Goal: Information Seeking & Learning: Learn about a topic

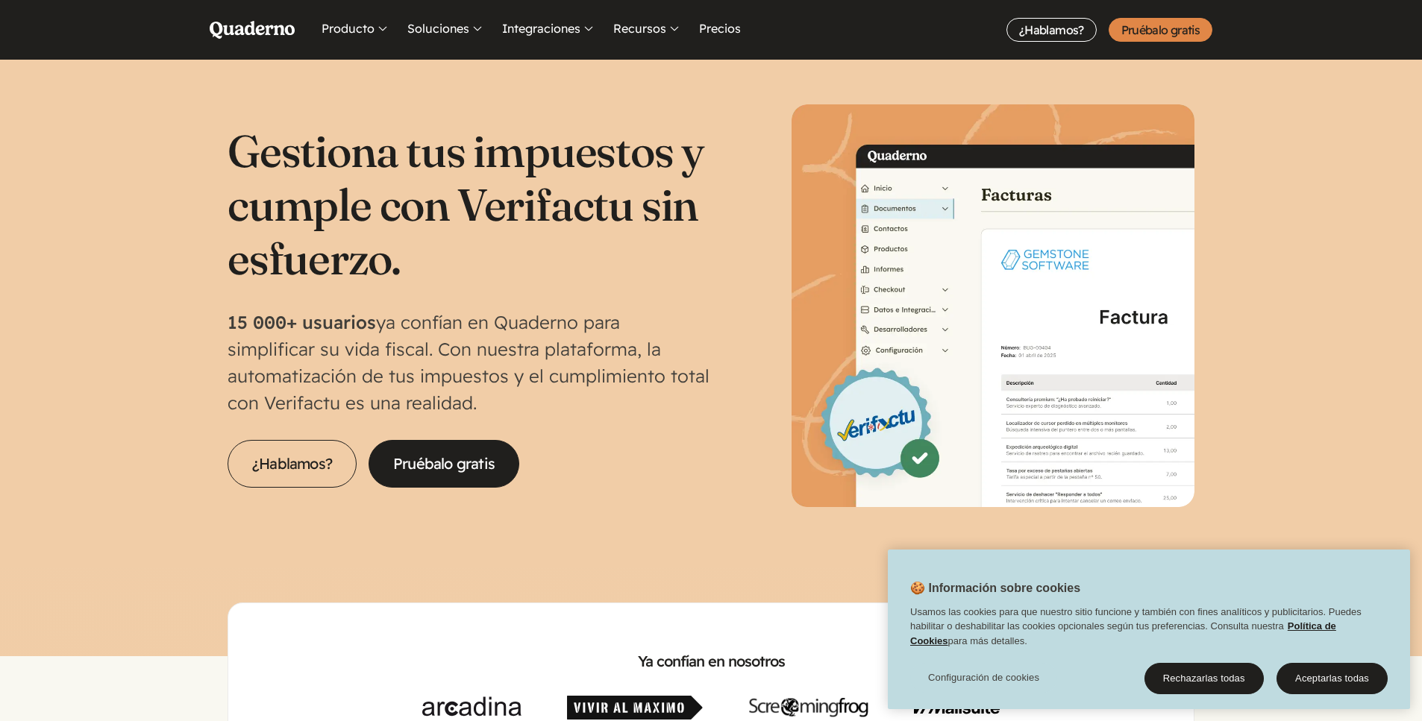
scroll to position [60, 0]
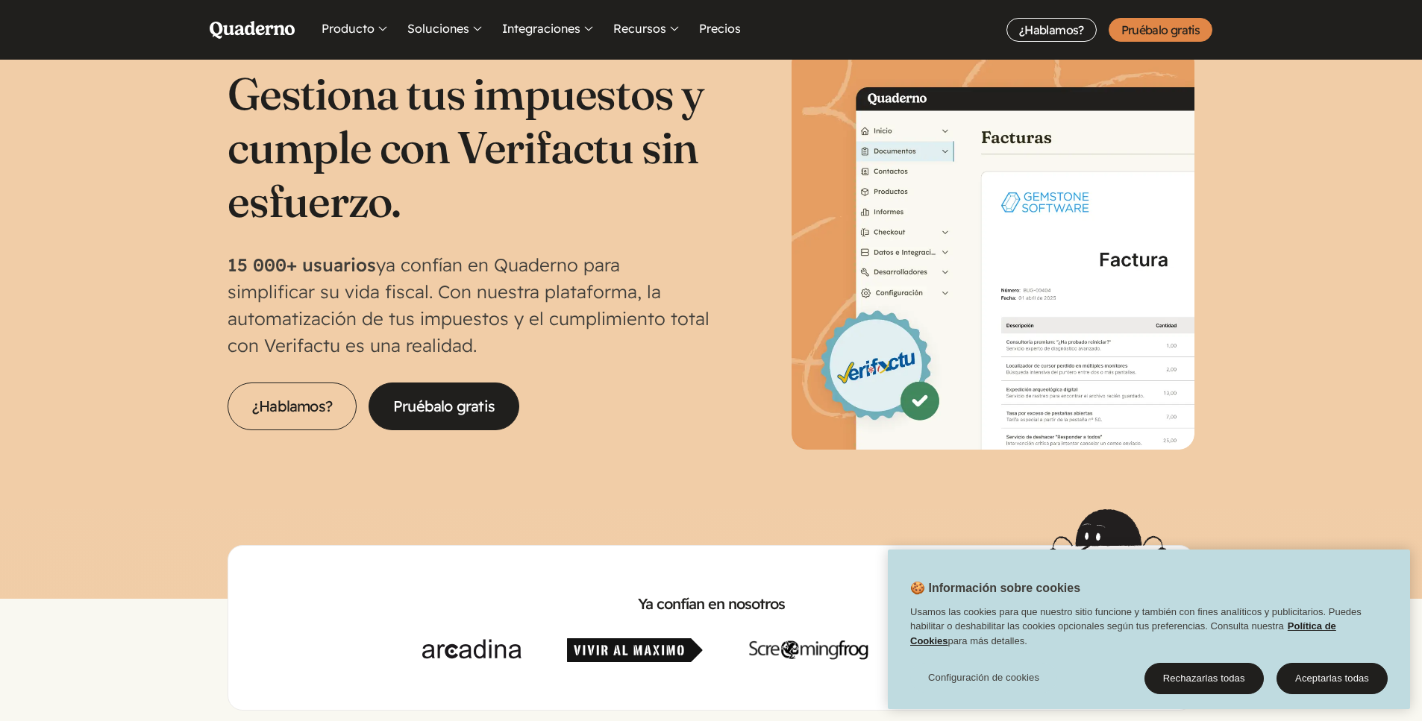
drag, startPoint x: 1338, startPoint y: 676, endPoint x: 1311, endPoint y: 662, distance: 30.7
click at [1338, 676] on button "Aceptarlas todas" at bounding box center [1331, 678] width 111 height 31
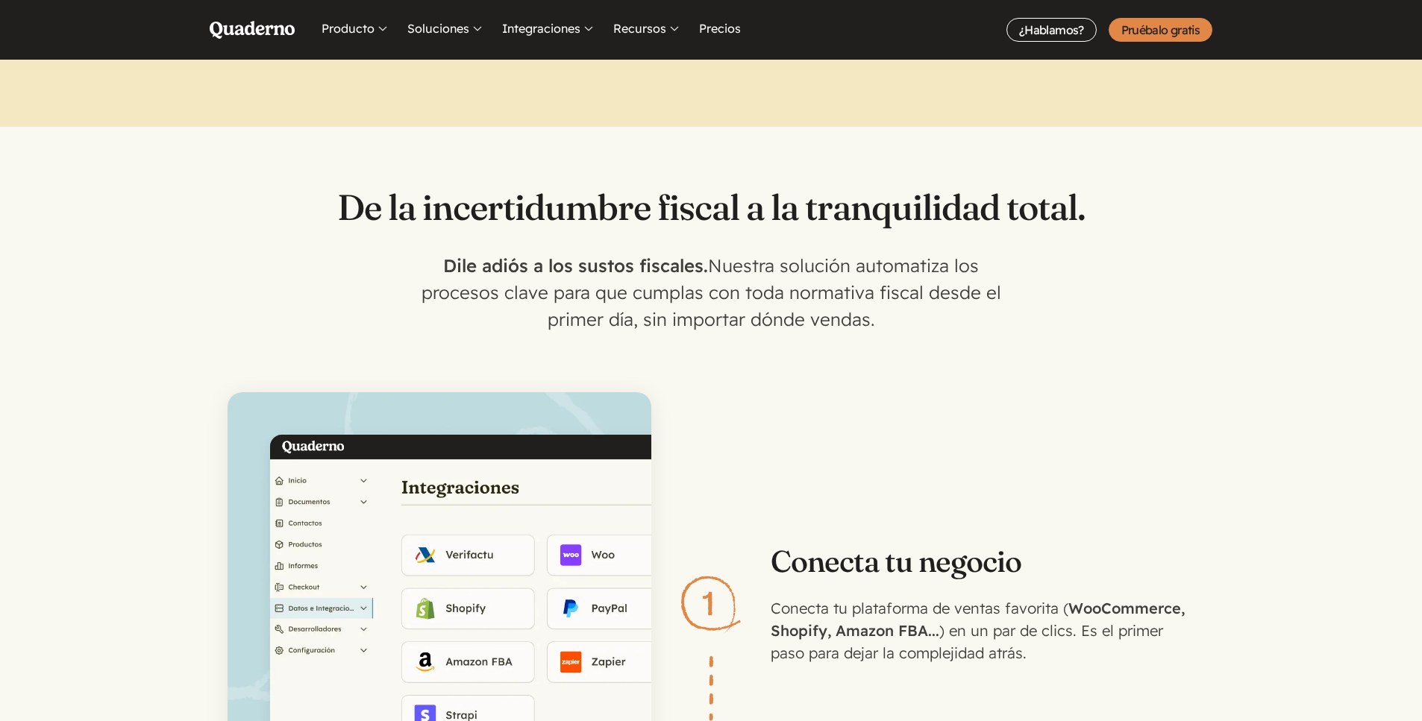
scroll to position [0, 0]
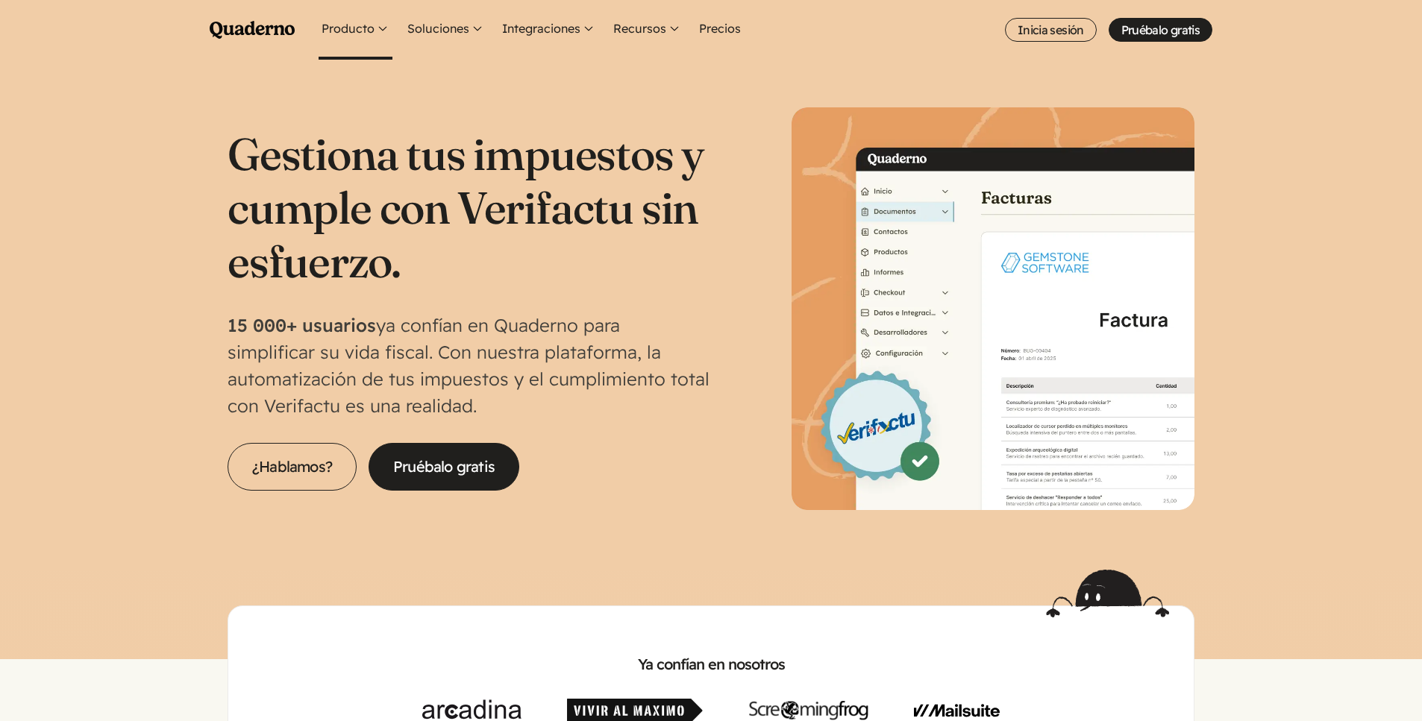
click at [372, 28] on button "Producto" at bounding box center [356, 30] width 74 height 60
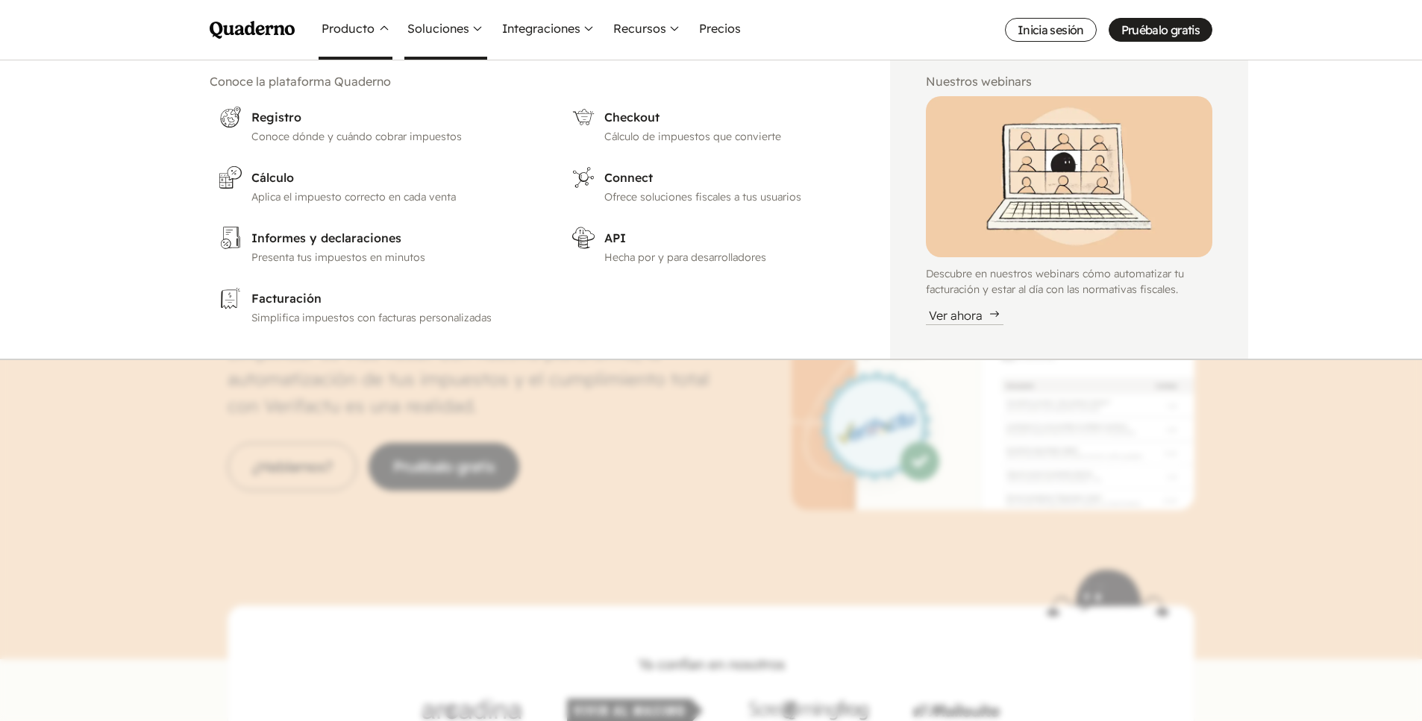
click at [447, 21] on button "Soluciones" at bounding box center [445, 30] width 83 height 60
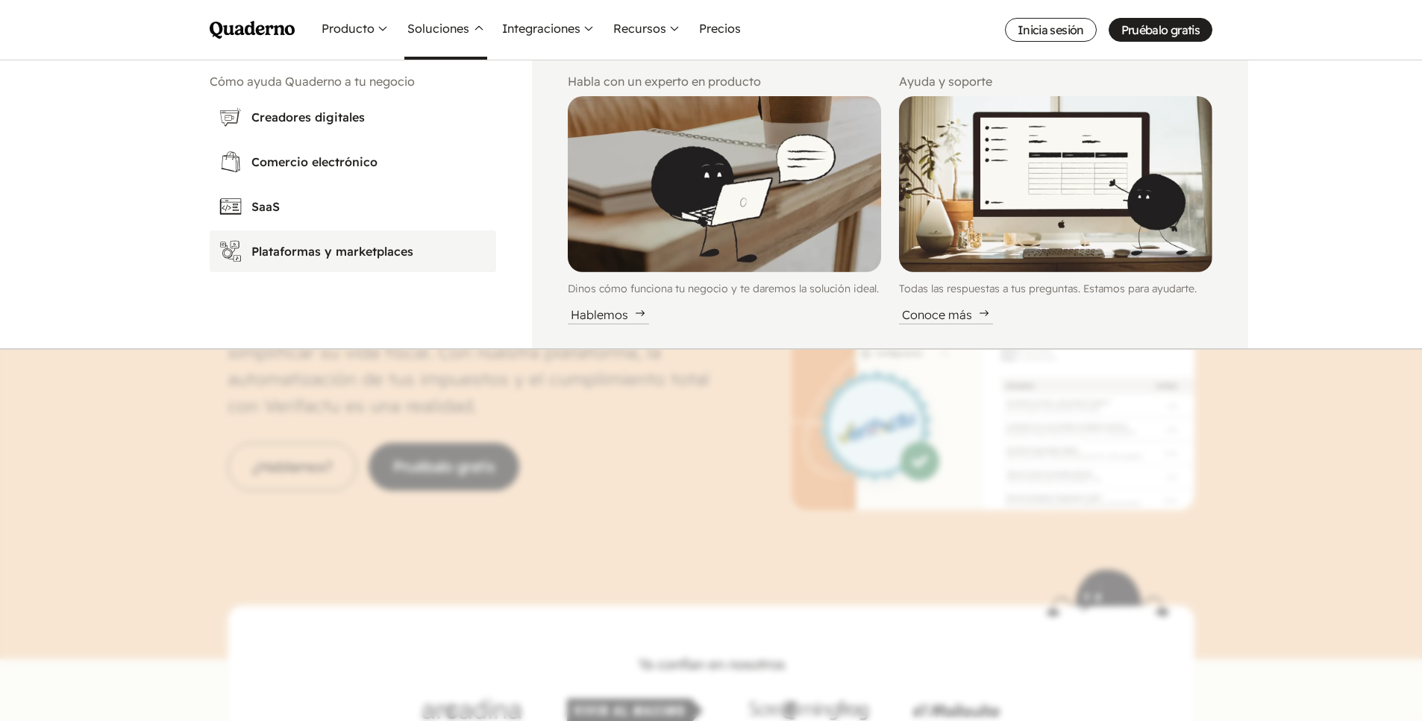
click at [337, 253] on h3 "Plataformas y marketplaces" at bounding box center [369, 251] width 236 height 18
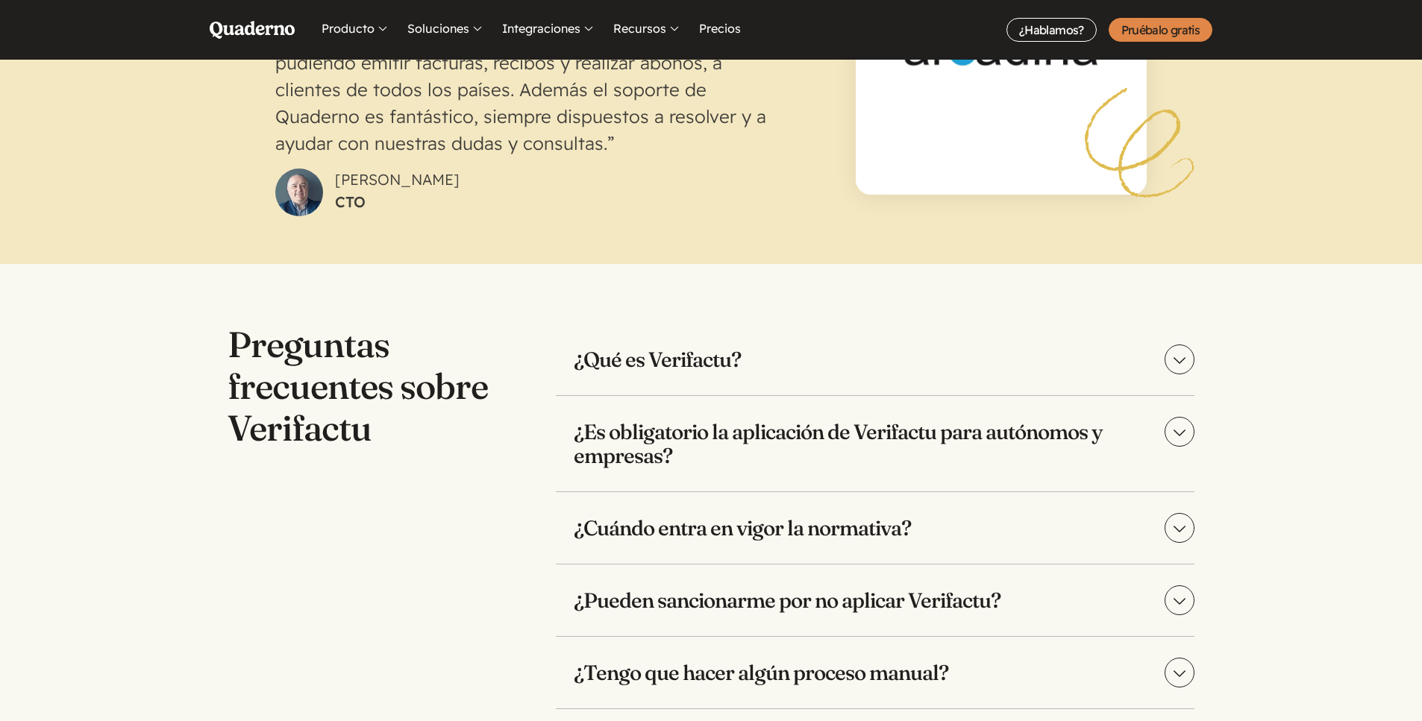
scroll to position [2897, 0]
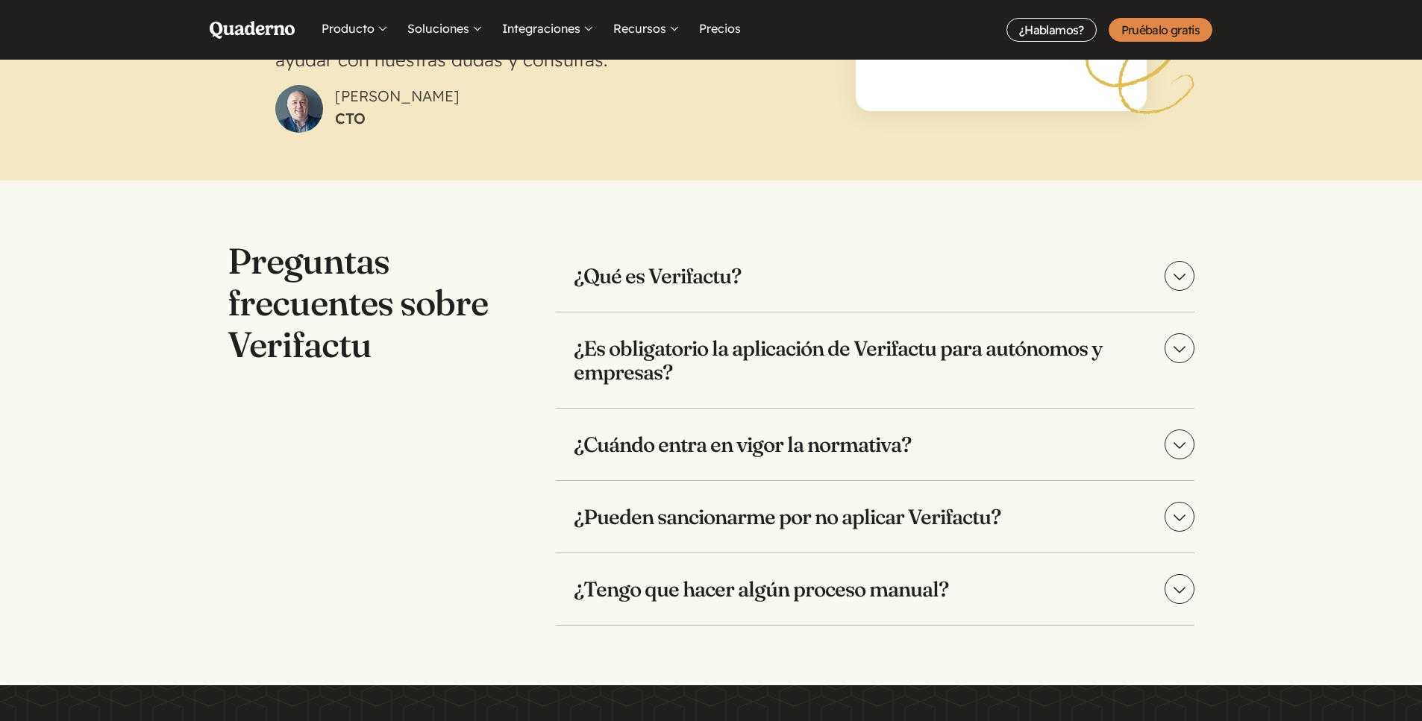
click at [1185, 357] on summary "¿Es obligatorio la aplicación de Verifactu para autónomos y empresas?" at bounding box center [875, 360] width 639 height 95
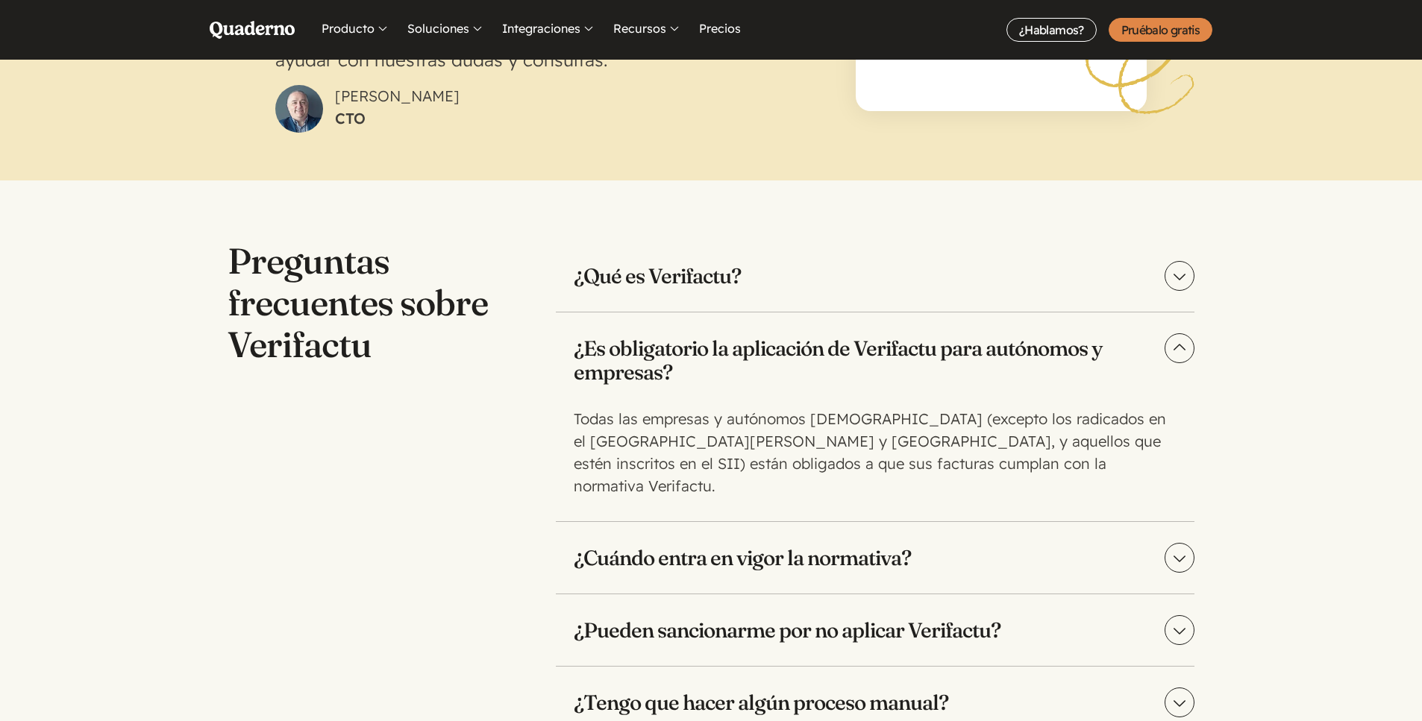
click at [1186, 528] on summary "¿Cuándo entra en vigor la normativa?" at bounding box center [875, 558] width 639 height 72
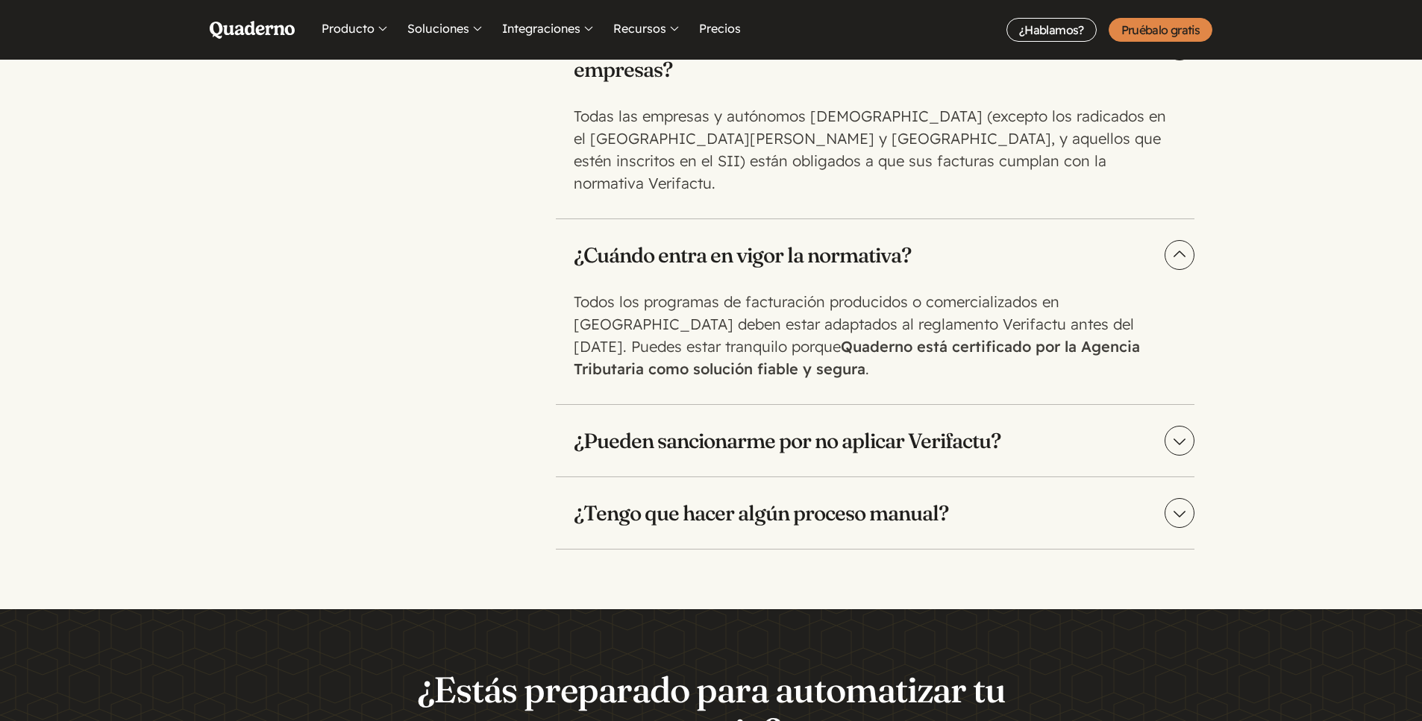
scroll to position [3203, 0]
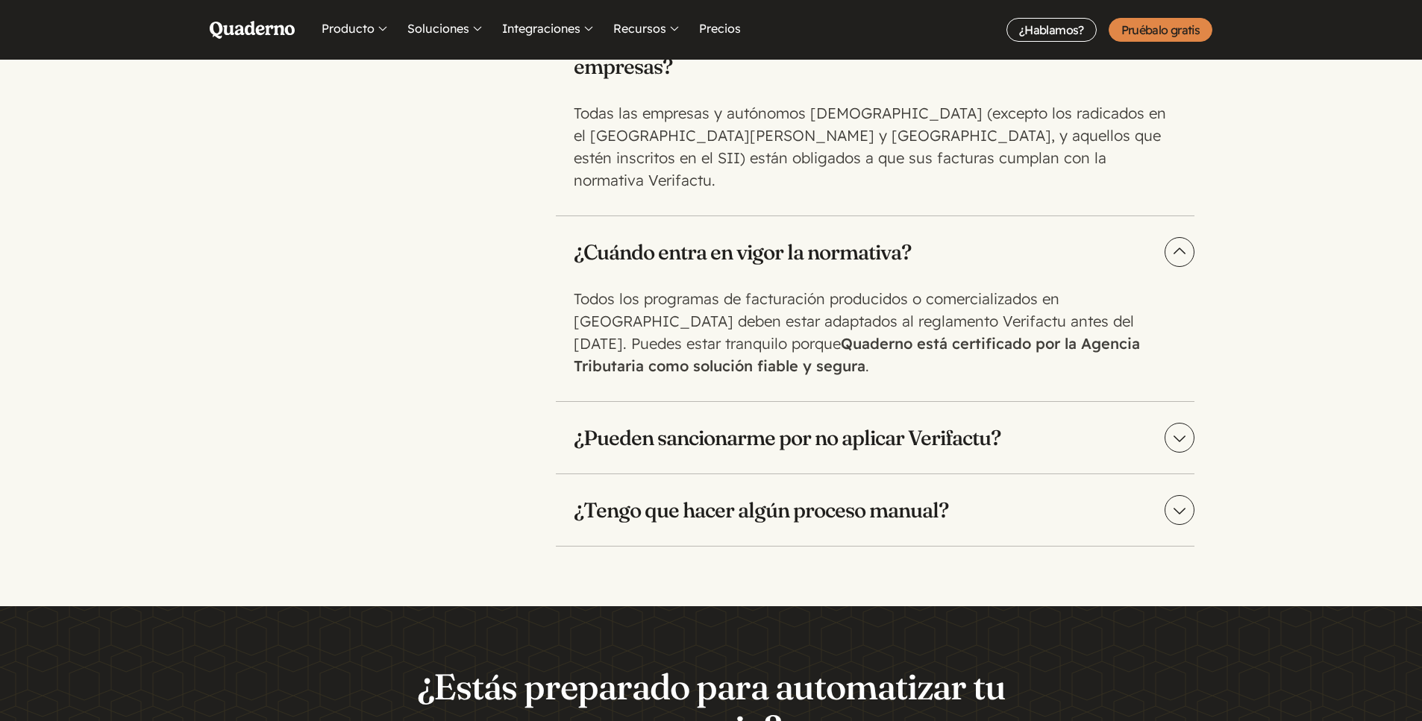
click at [1179, 486] on summary "¿Tengo que hacer algún proceso manual?" at bounding box center [875, 510] width 639 height 72
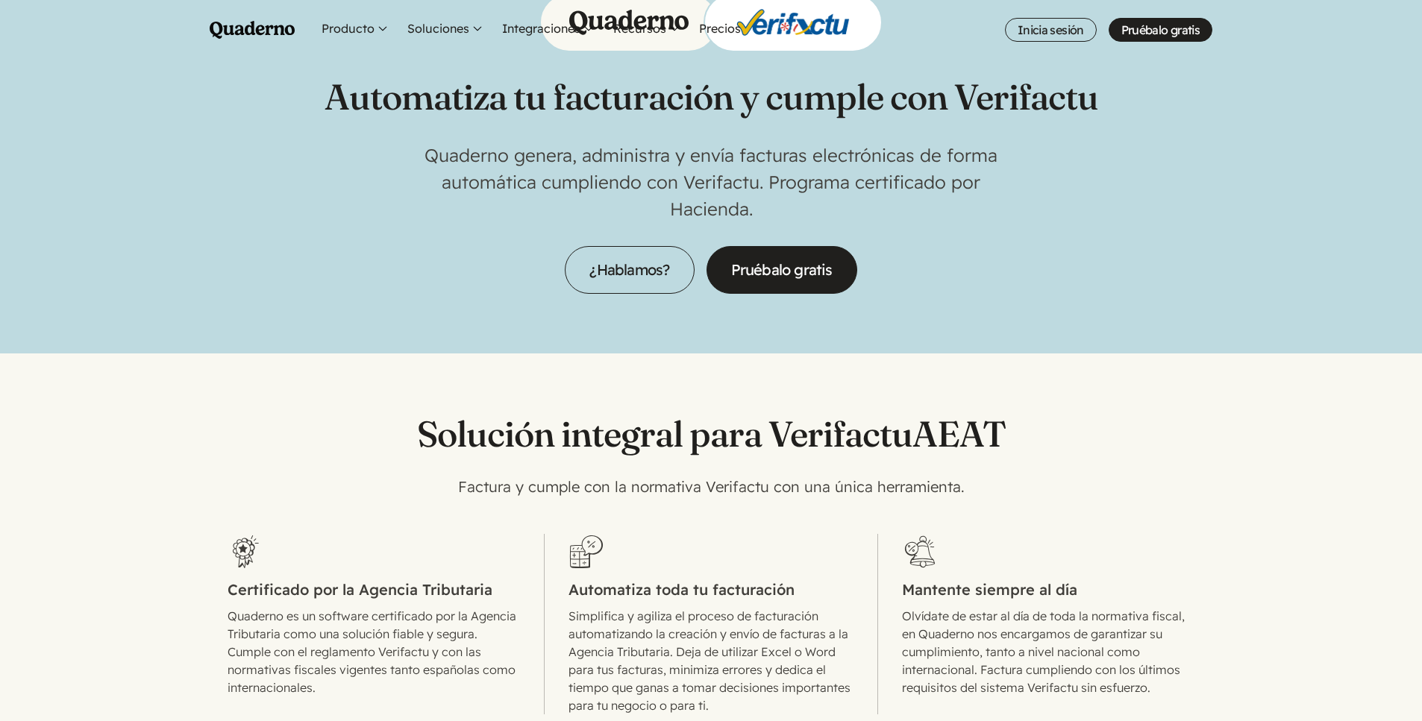
scroll to position [0, 0]
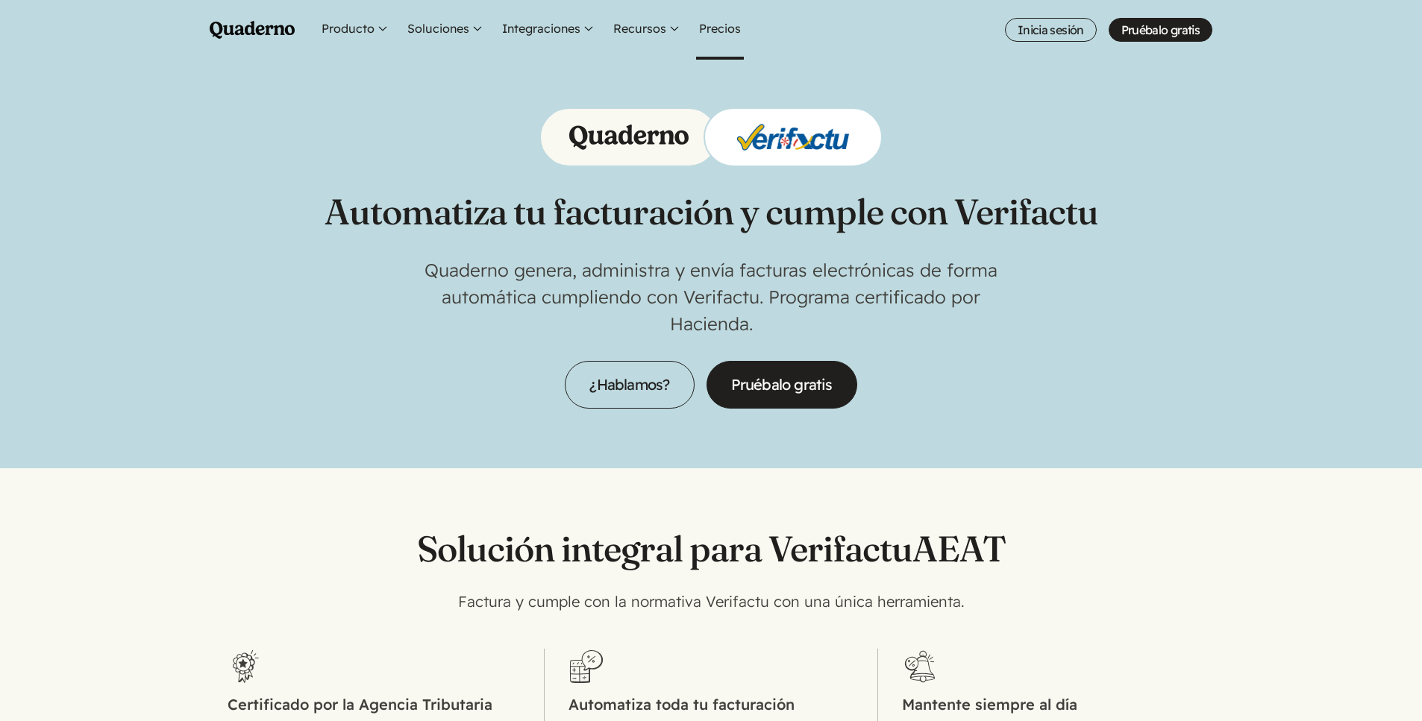
click at [720, 31] on link "Precios" at bounding box center [720, 30] width 48 height 60
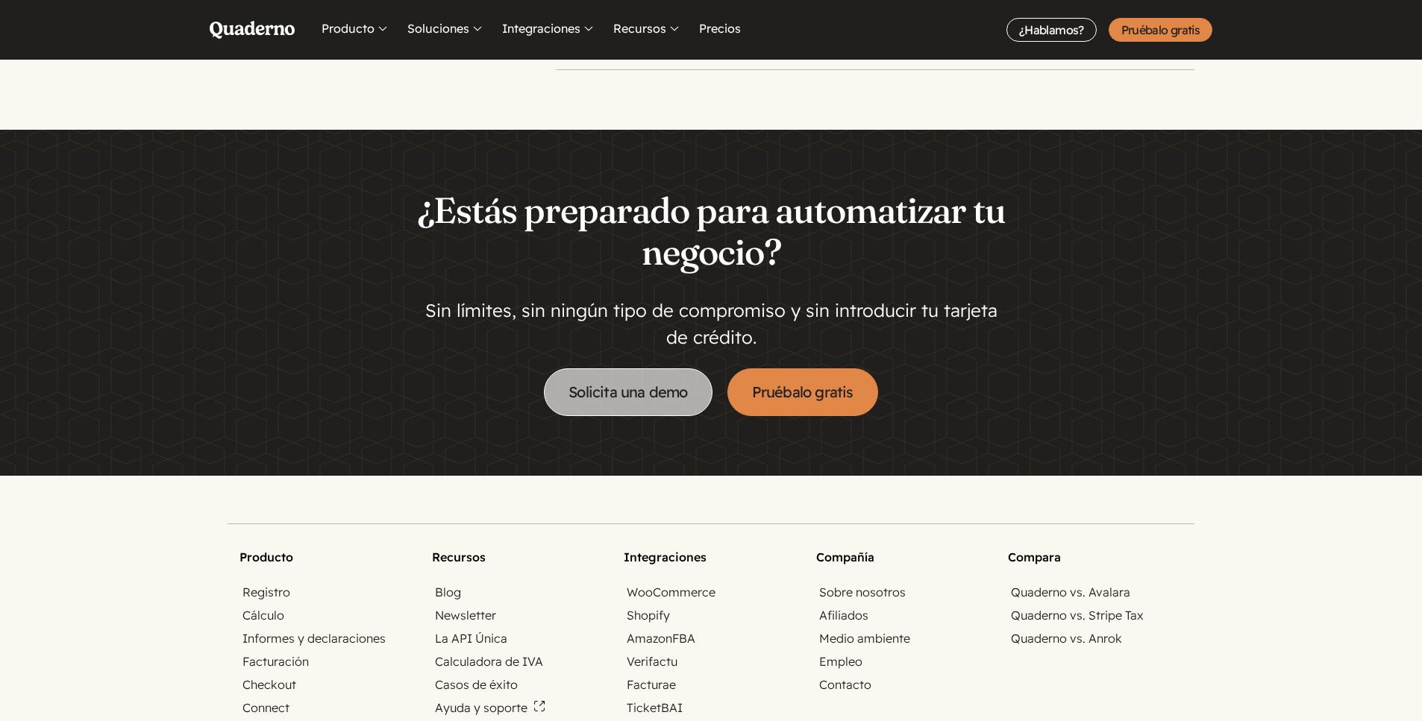
scroll to position [3456, 0]
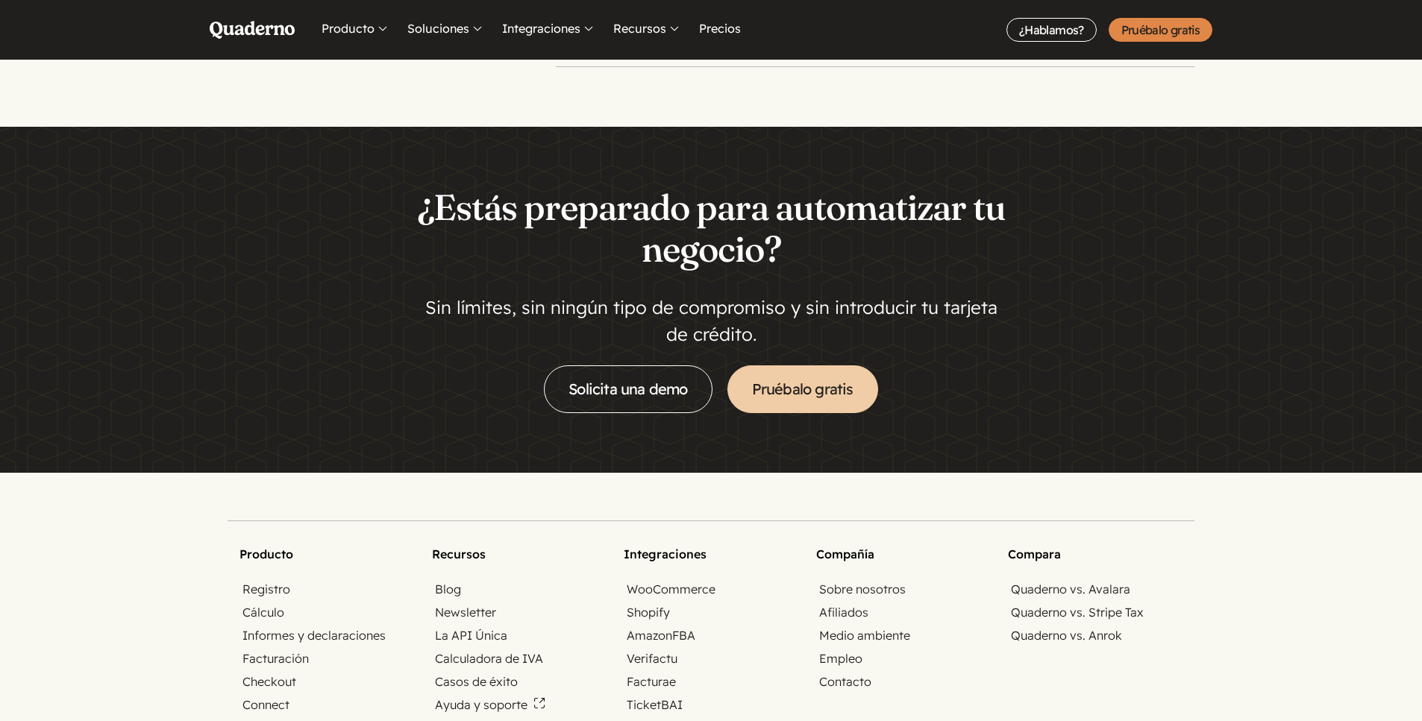
click at [761, 400] on link "Pruébalo gratis" at bounding box center [802, 390] width 151 height 48
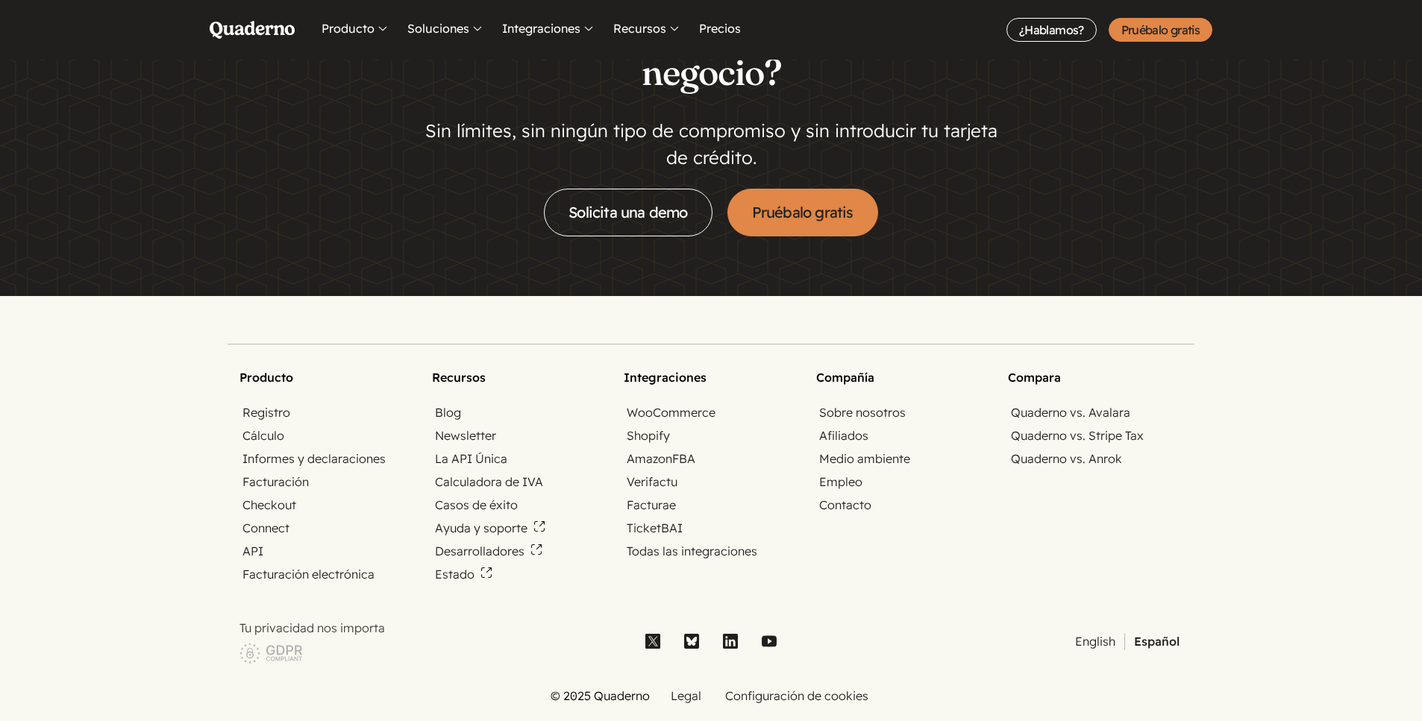
scroll to position [3744, 0]
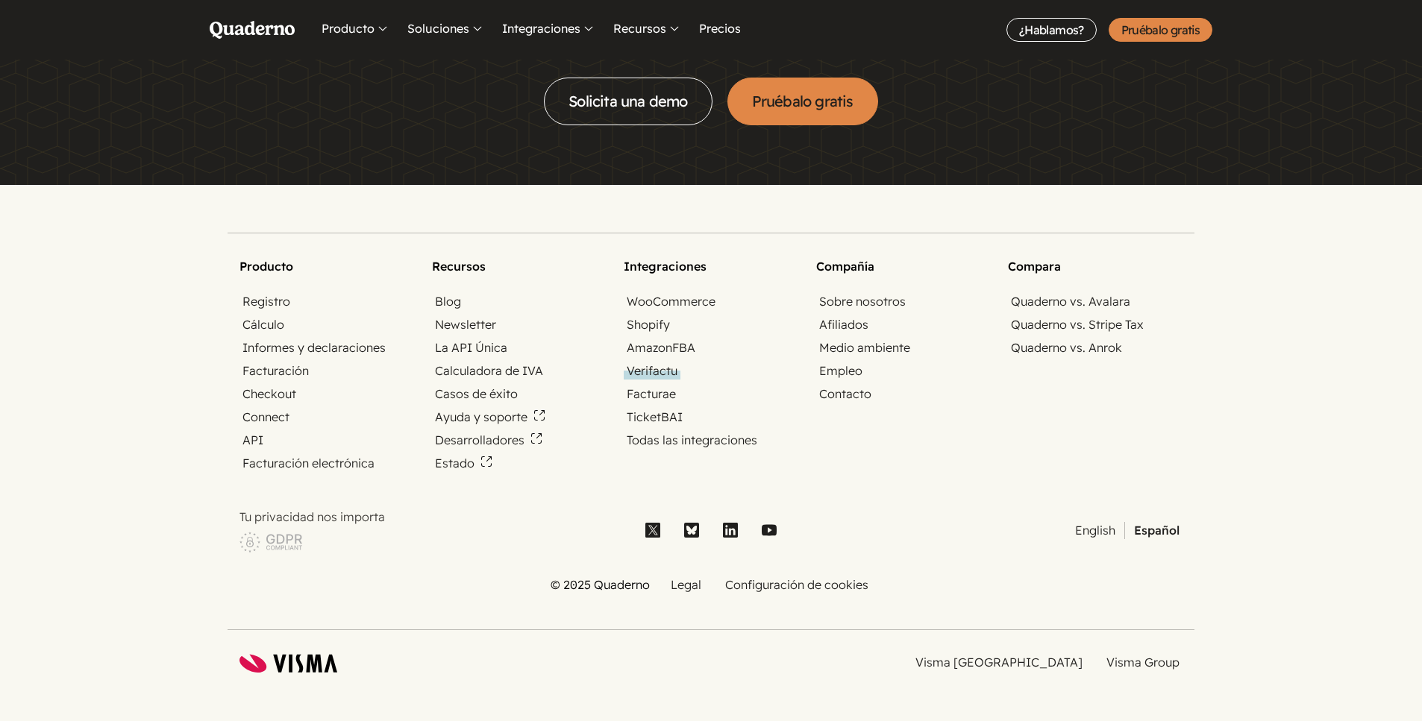
click at [660, 371] on link "Verifactu" at bounding box center [652, 371] width 57 height 17
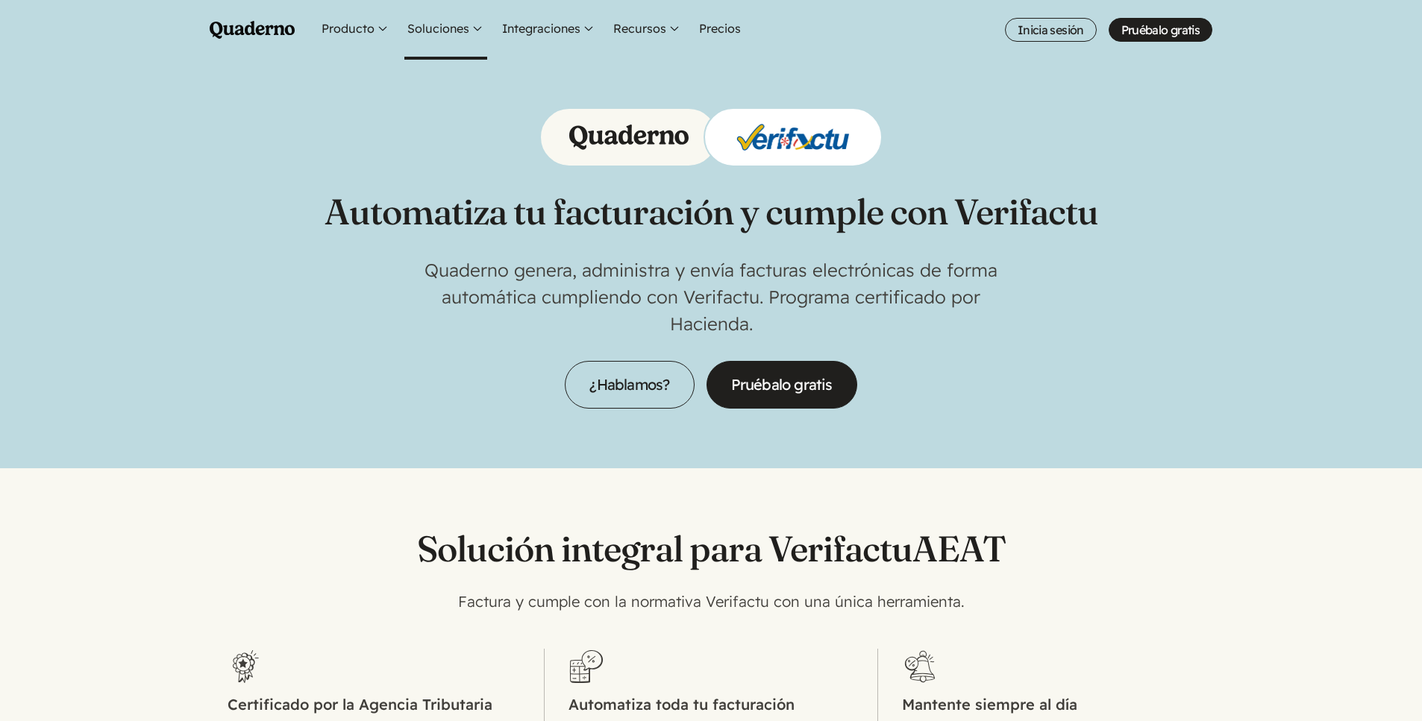
click at [459, 29] on button "Soluciones" at bounding box center [445, 30] width 83 height 60
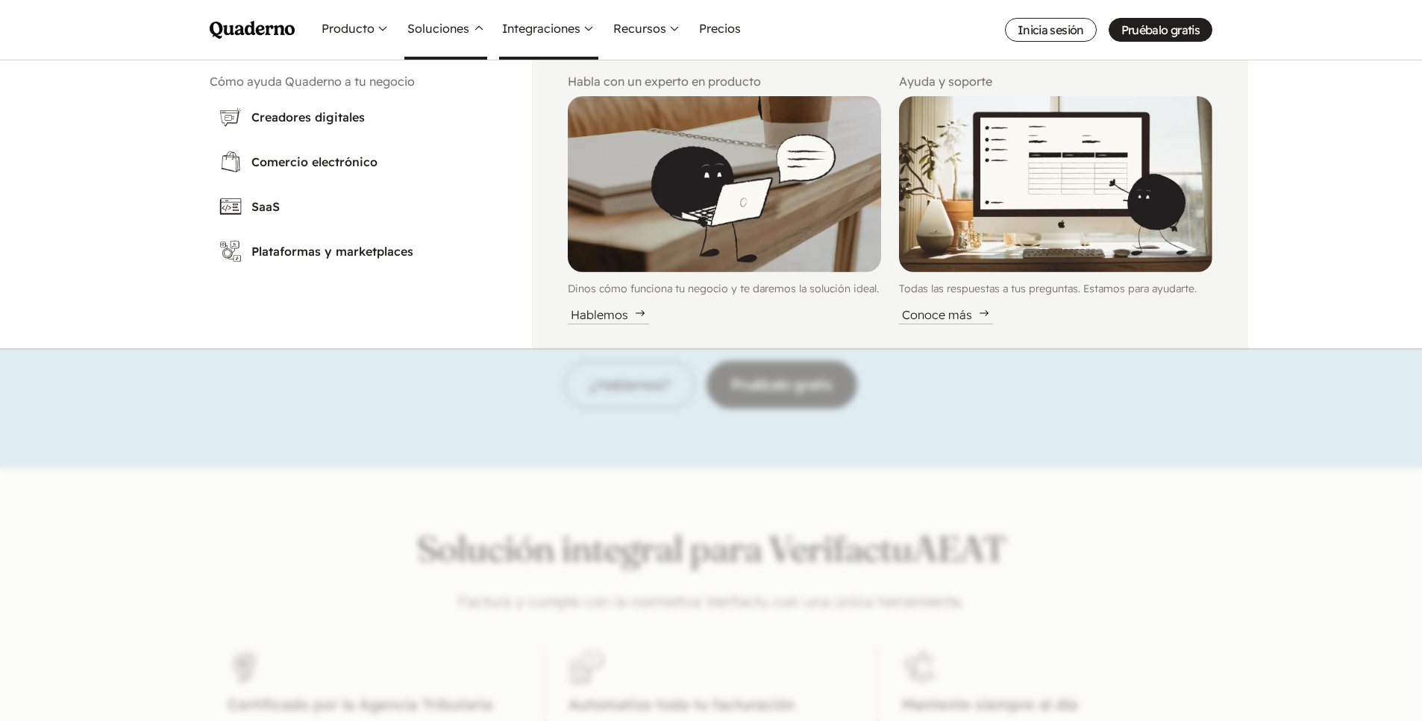
click at [539, 28] on button "Integraciones" at bounding box center [548, 30] width 99 height 60
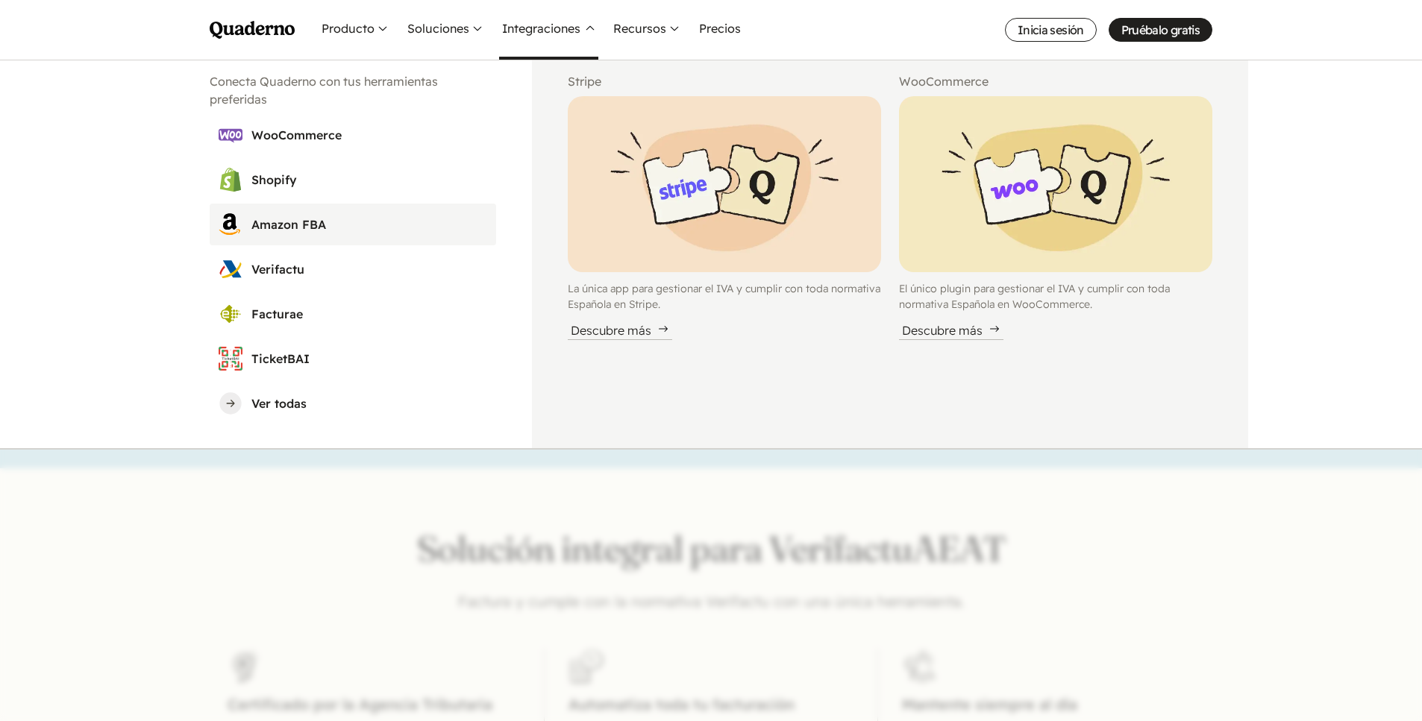
click at [301, 227] on h3 "Amazon FBA" at bounding box center [369, 225] width 236 height 18
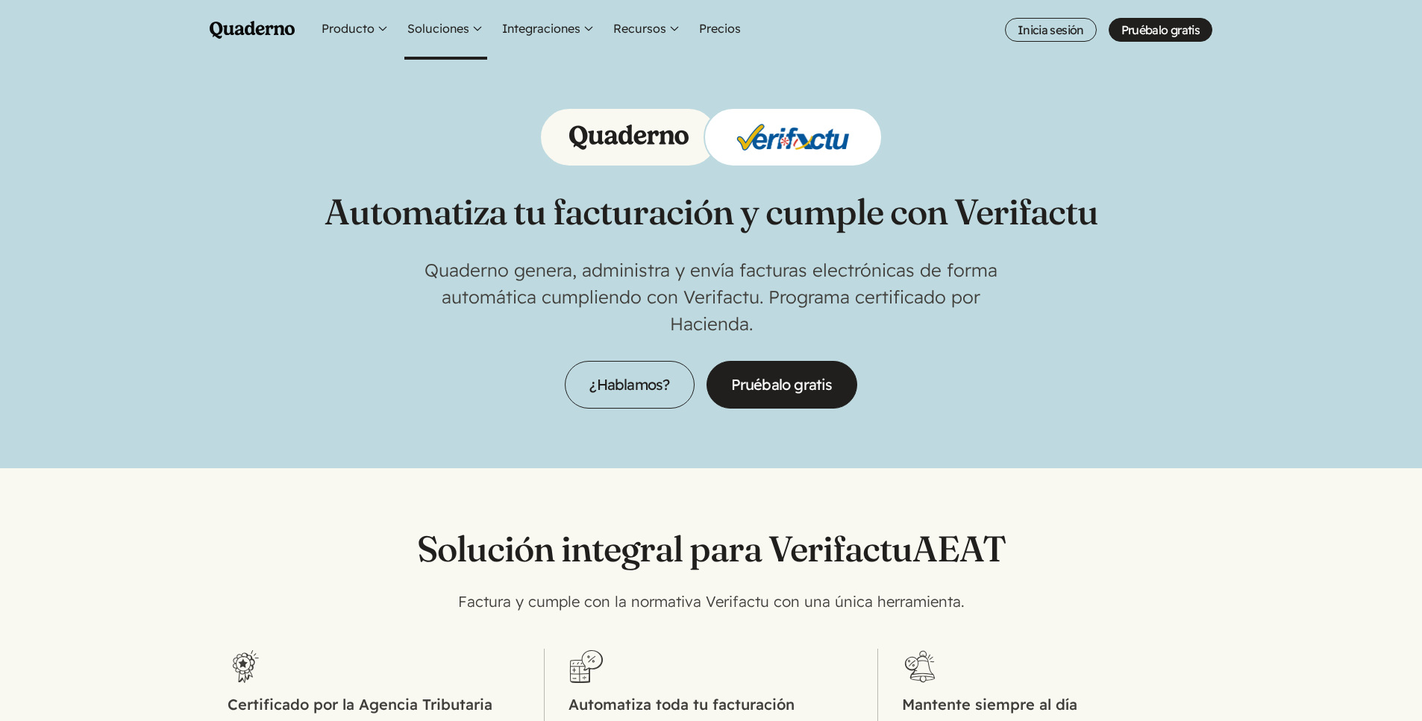
click at [452, 31] on button "Soluciones" at bounding box center [445, 30] width 83 height 60
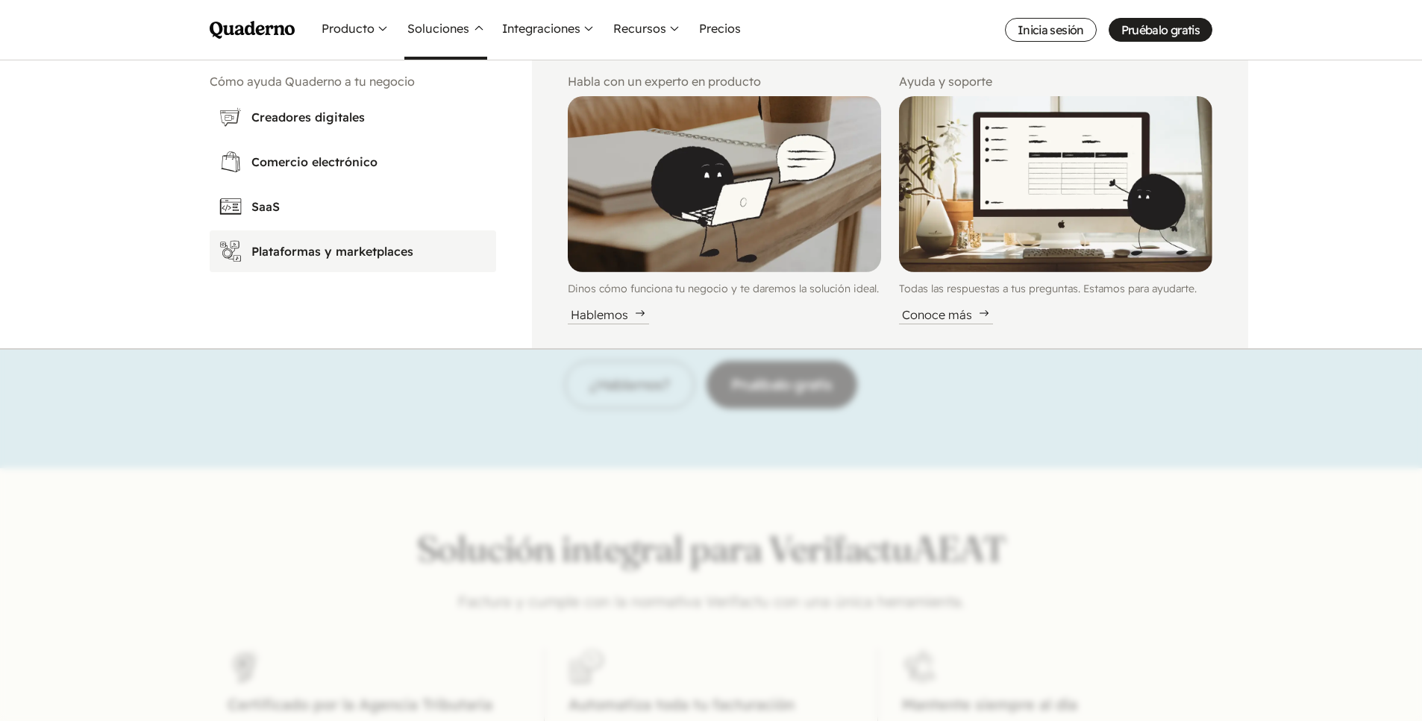
click at [337, 253] on h3 "Plataformas y marketplaces" at bounding box center [369, 251] width 236 height 18
